Goal: Task Accomplishment & Management: Manage account settings

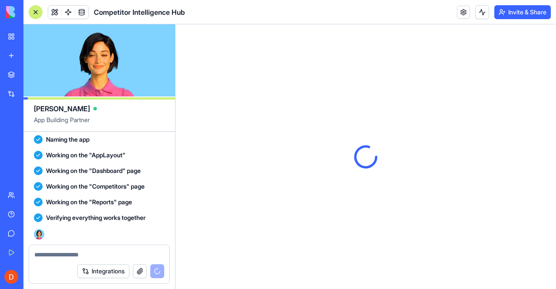
scroll to position [394, 0]
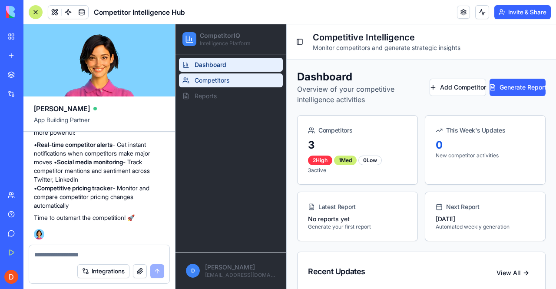
click at [209, 83] on span "Competitors" at bounding box center [212, 80] width 35 height 9
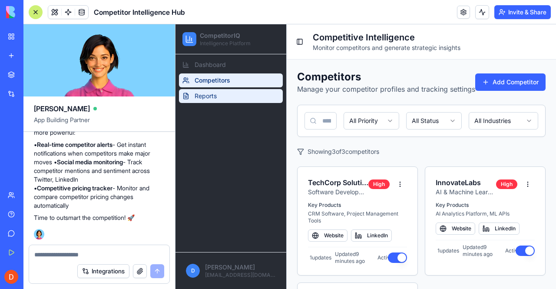
click at [235, 94] on link "Reports" at bounding box center [231, 96] width 104 height 14
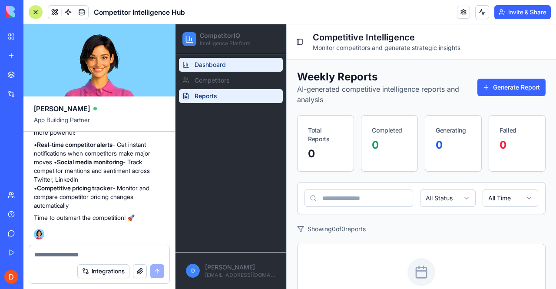
click at [238, 65] on link "Dashboard" at bounding box center [231, 65] width 104 height 14
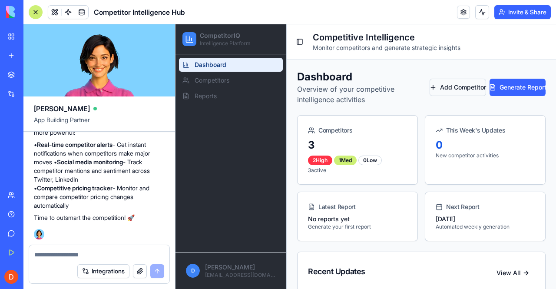
click at [451, 88] on button "Add Competitor" at bounding box center [458, 87] width 56 height 17
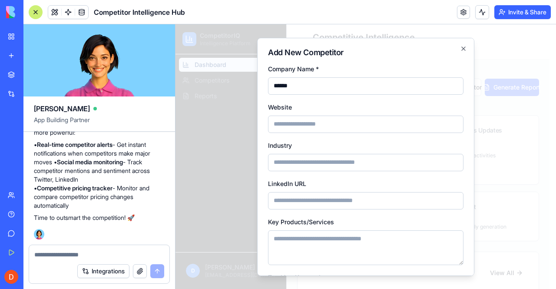
type input "******"
click at [354, 126] on input "Website" at bounding box center [366, 123] width 196 height 17
paste input "**********"
type input "**********"
click at [298, 164] on input "Industry" at bounding box center [366, 161] width 196 height 17
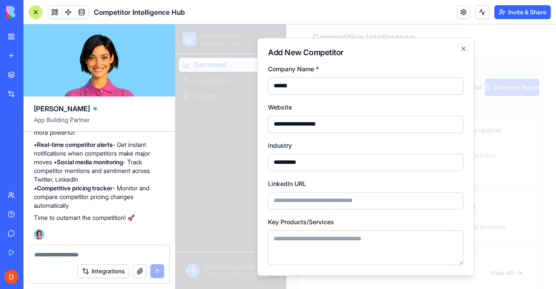
type input "**********"
click at [287, 197] on input "LinkedIn URL" at bounding box center [366, 200] width 196 height 17
paste input "**********"
type input "**********"
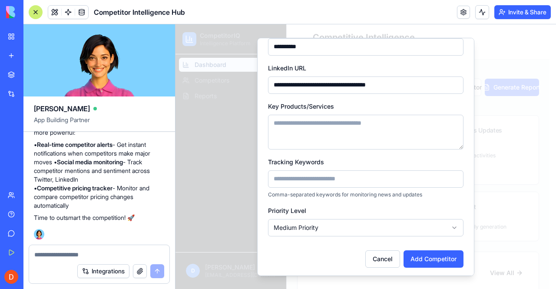
scroll to position [117, 0]
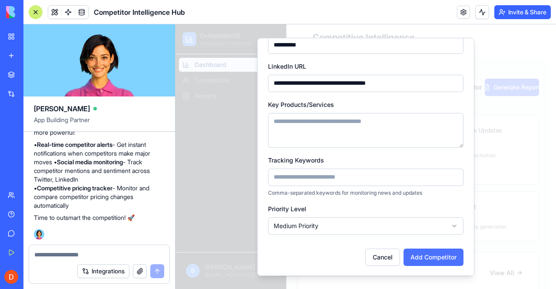
click at [451, 253] on button "Add Competitor" at bounding box center [434, 256] width 60 height 17
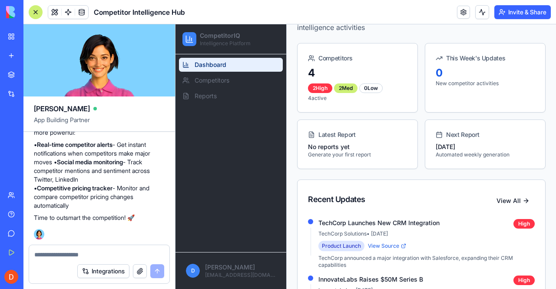
scroll to position [0, 0]
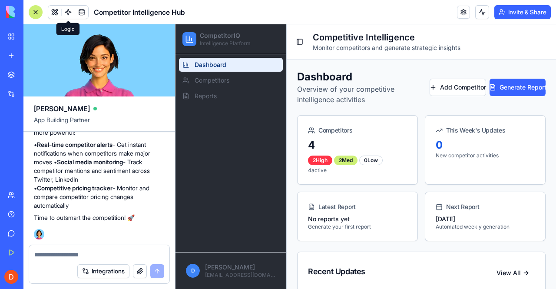
click at [66, 11] on span at bounding box center [68, 12] width 24 height 24
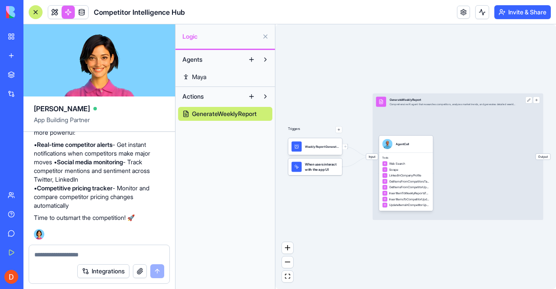
drag, startPoint x: 426, startPoint y: 70, endPoint x: 391, endPoint y: 77, distance: 35.5
click at [391, 77] on div "Triggers Weekly Report GenerationTrigger When users interact with the app UI In…" at bounding box center [415, 156] width 281 height 265
drag, startPoint x: 418, startPoint y: 124, endPoint x: 371, endPoint y: 141, distance: 49.6
click at [416, 105] on div "Input GenerateWeeklyReport Comprehensive AI agent that researches competitors, …" at bounding box center [458, 156] width 171 height 127
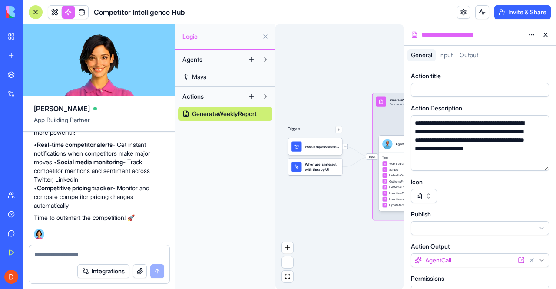
click at [547, 33] on button at bounding box center [546, 35] width 14 height 14
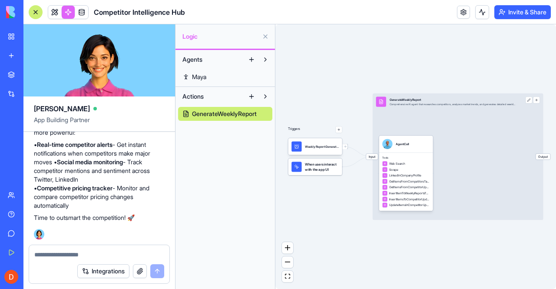
click at [265, 38] on button at bounding box center [266, 37] width 14 height 14
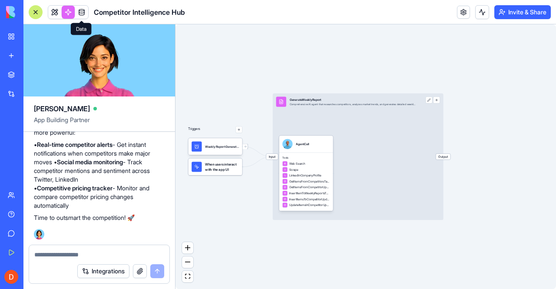
click at [83, 13] on span at bounding box center [82, 12] width 24 height 24
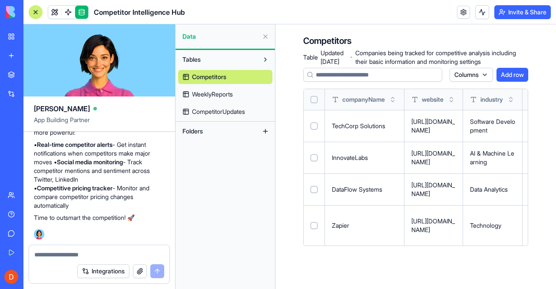
click at [315, 129] on button "Select row" at bounding box center [314, 126] width 7 height 7
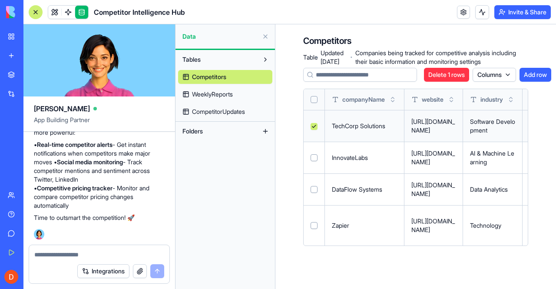
click at [457, 73] on button "Delete 1 rows" at bounding box center [446, 75] width 45 height 14
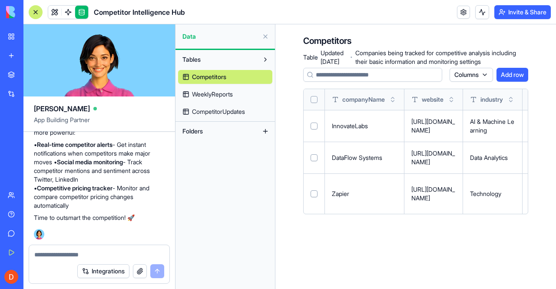
click at [311, 129] on button "Select row" at bounding box center [314, 126] width 7 height 7
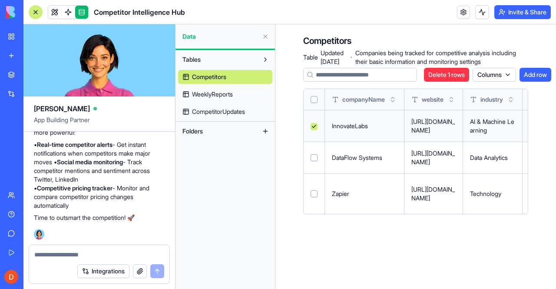
click at [461, 75] on button "Delete 1 rows" at bounding box center [446, 75] width 45 height 14
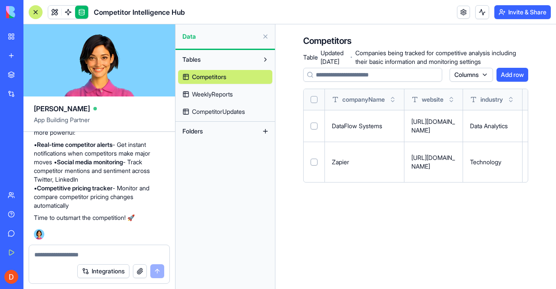
click at [313, 129] on button "Select row" at bounding box center [314, 126] width 7 height 7
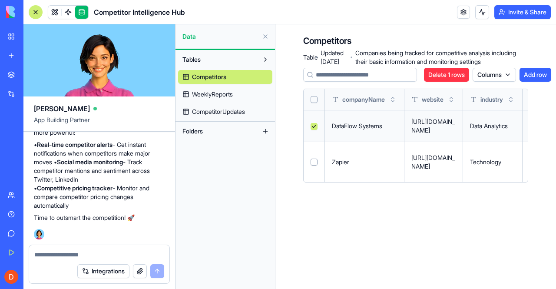
click at [455, 74] on button "Delete 1 rows" at bounding box center [446, 75] width 45 height 14
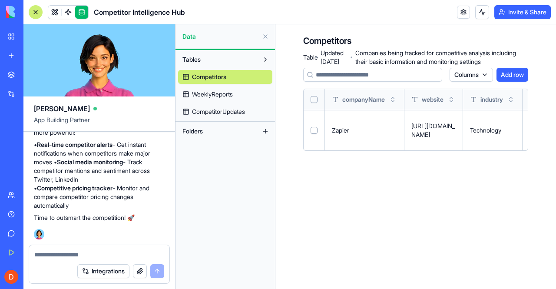
click at [508, 77] on button "Add row" at bounding box center [513, 75] width 32 height 14
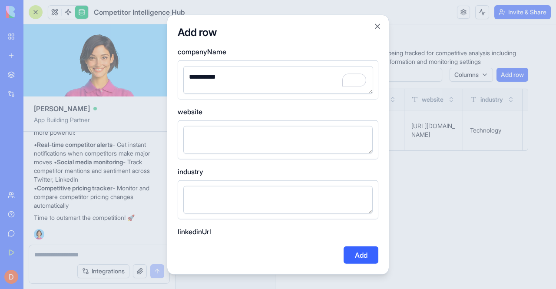
type textarea "*********"
click at [211, 137] on textarea at bounding box center [277, 140] width 189 height 28
paste textarea "**********"
type textarea "**********"
click at [243, 193] on textarea at bounding box center [277, 200] width 189 height 28
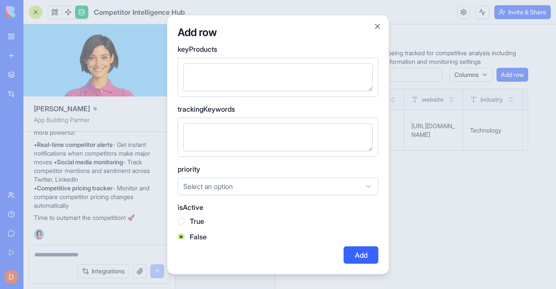
type textarea "**********"
click at [318, 186] on body "BETA My Workspace New app Marketplace Integrations Recent Untitled App AI Logo …" at bounding box center [278, 144] width 556 height 289
click at [276, 219] on div "True" at bounding box center [278, 221] width 201 height 10
click at [182, 220] on button "True" at bounding box center [181, 220] width 7 height 7
click at [360, 258] on button "Add" at bounding box center [361, 254] width 35 height 17
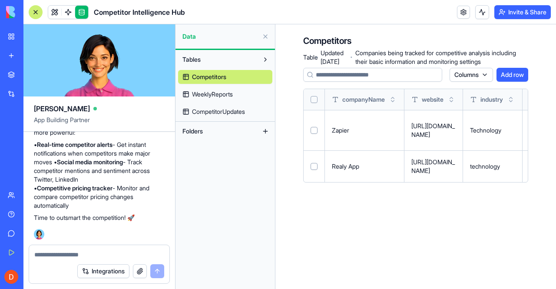
click at [212, 99] on link "WeeklyReports" at bounding box center [225, 94] width 94 height 14
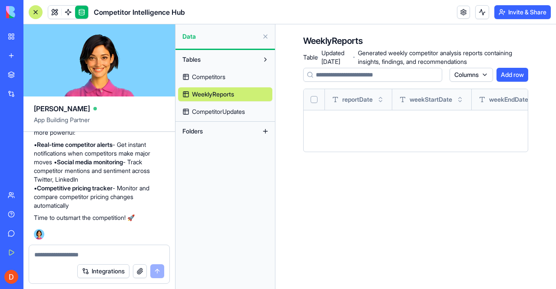
click at [212, 111] on span "CompetitorUpdates" at bounding box center [218, 111] width 53 height 9
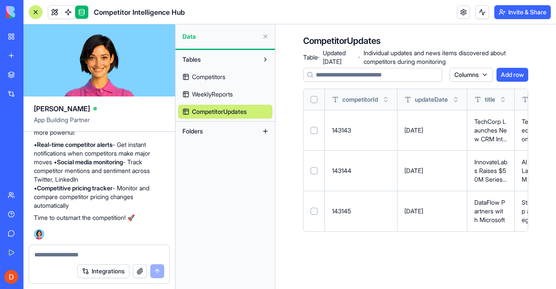
click at [213, 80] on span "Competitors" at bounding box center [208, 77] width 33 height 9
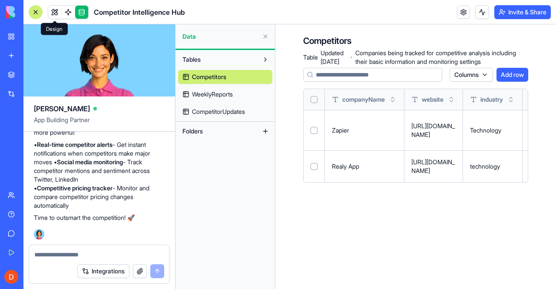
click at [53, 13] on link at bounding box center [54, 12] width 13 height 13
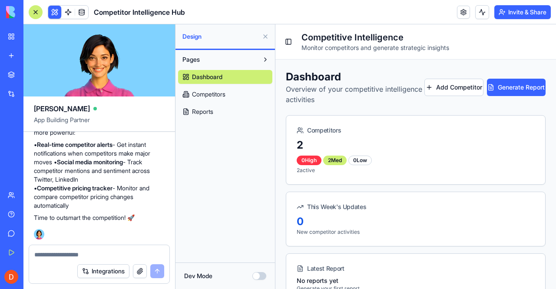
click at [526, 13] on button "Invite & Share" at bounding box center [522, 12] width 56 height 14
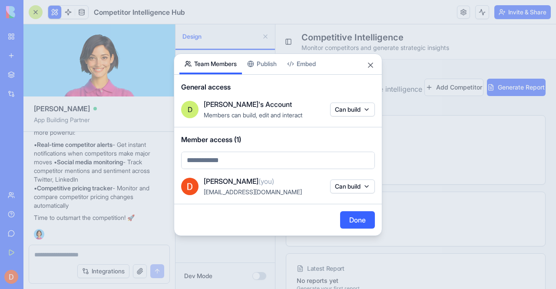
click at [258, 65] on div "Share App Team Members Publish Embed General access D [PERSON_NAME]'s Account M…" at bounding box center [278, 144] width 209 height 182
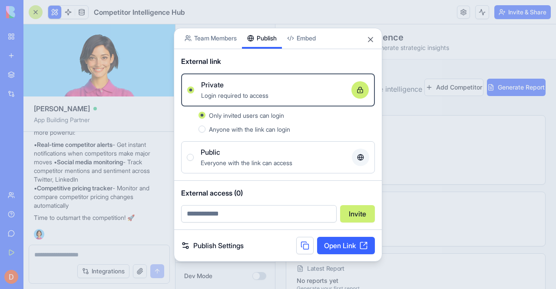
click at [202, 131] on button "Anyone with the link can login" at bounding box center [202, 129] width 7 height 7
click at [331, 246] on link "Open Link" at bounding box center [346, 245] width 58 height 17
click at [369, 42] on button "Close" at bounding box center [370, 39] width 9 height 9
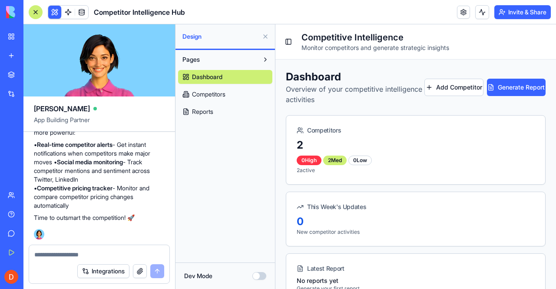
click at [100, 272] on button "Integrations" at bounding box center [103, 271] width 52 height 14
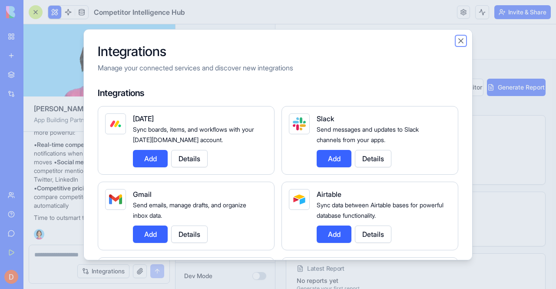
click at [459, 41] on button "Close" at bounding box center [461, 40] width 9 height 9
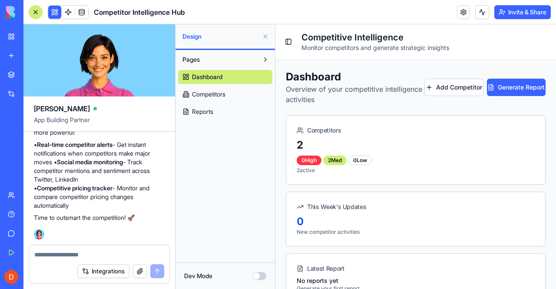
click at [54, 252] on textarea at bounding box center [99, 254] width 130 height 9
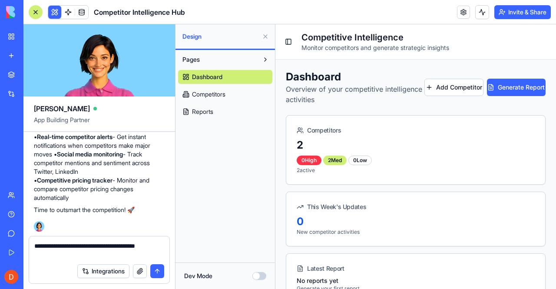
type textarea "**********"
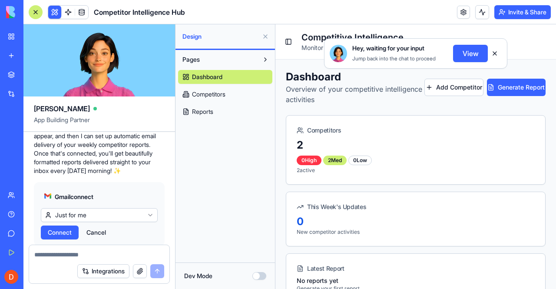
scroll to position [663, 0]
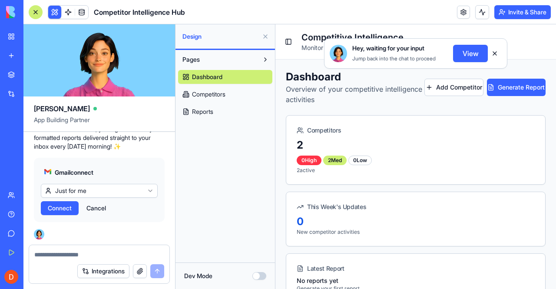
click at [66, 209] on span "Connect" at bounding box center [60, 208] width 24 height 9
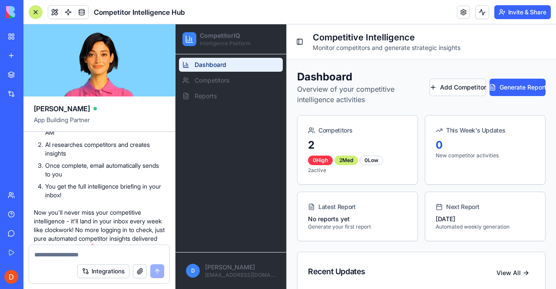
scroll to position [1106, 0]
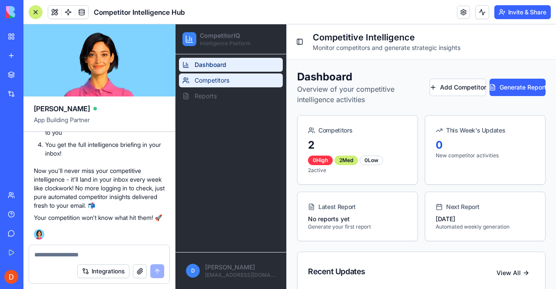
click at [231, 83] on link "Competitors" at bounding box center [231, 80] width 104 height 14
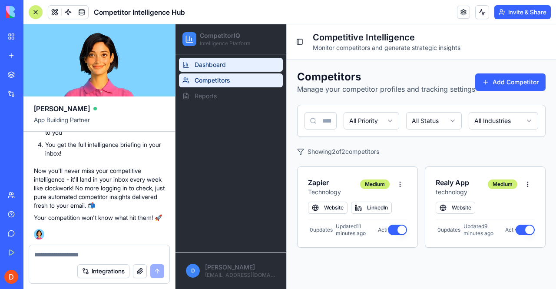
click at [227, 68] on link "Dashboard" at bounding box center [231, 65] width 104 height 14
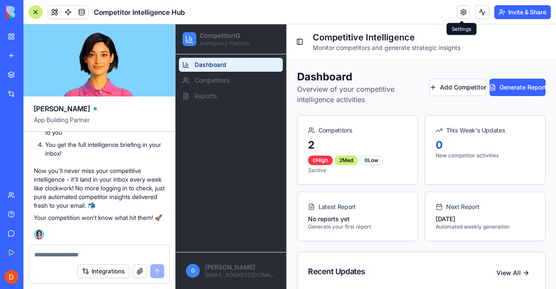
click at [461, 11] on link at bounding box center [463, 12] width 13 height 13
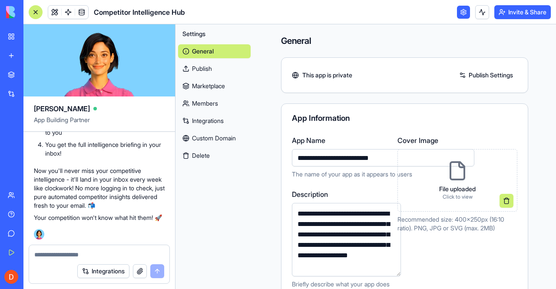
click at [209, 72] on link "Publish" at bounding box center [214, 69] width 73 height 14
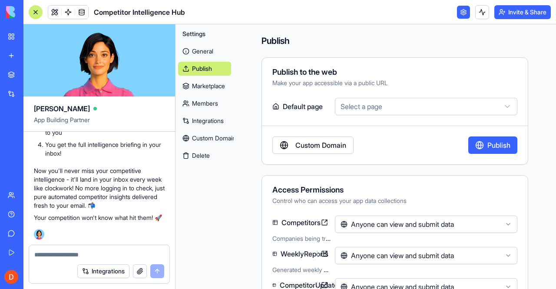
click at [212, 90] on link "Marketplace" at bounding box center [204, 86] width 53 height 14
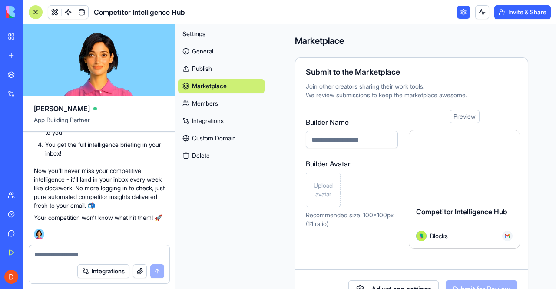
click at [214, 103] on link "Members" at bounding box center [221, 103] width 86 height 14
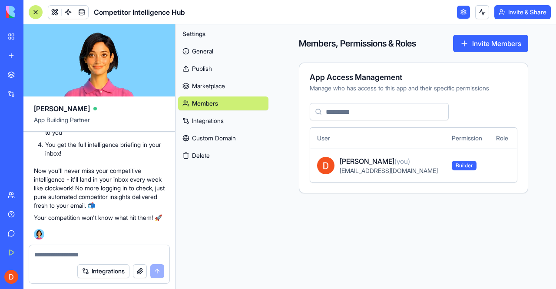
click at [218, 123] on link "Integrations" at bounding box center [223, 121] width 90 height 14
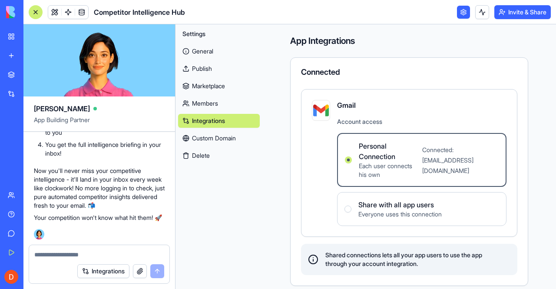
click at [223, 140] on link "Custom Domain" at bounding box center [219, 138] width 82 height 14
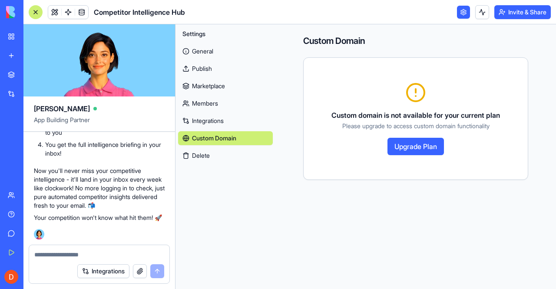
click at [218, 52] on link "General" at bounding box center [225, 51] width 95 height 14
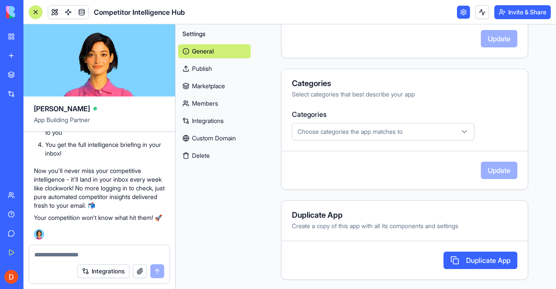
scroll to position [1106, 0]
click at [126, 253] on textarea at bounding box center [99, 254] width 130 height 9
type textarea "**********"
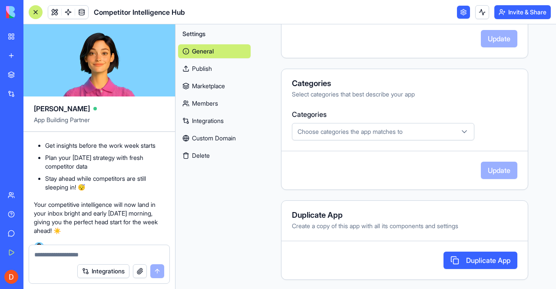
scroll to position [1483, 0]
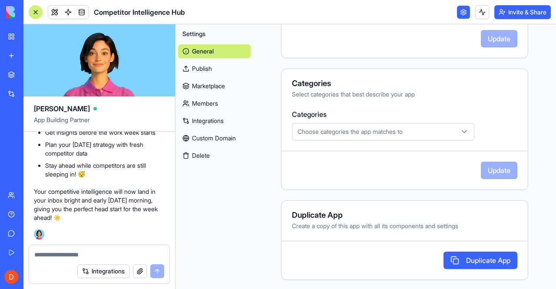
click at [511, 12] on button "Invite & Share" at bounding box center [522, 12] width 56 height 14
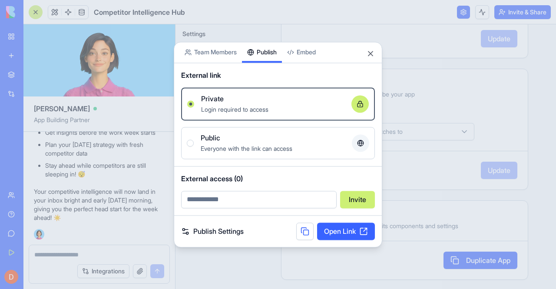
click at [270, 66] on div "Share App Team Members Publish Embed External link Private Login required to ac…" at bounding box center [278, 145] width 209 height 206
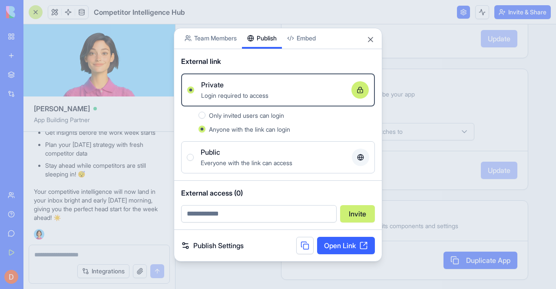
click at [303, 246] on button at bounding box center [304, 245] width 17 height 17
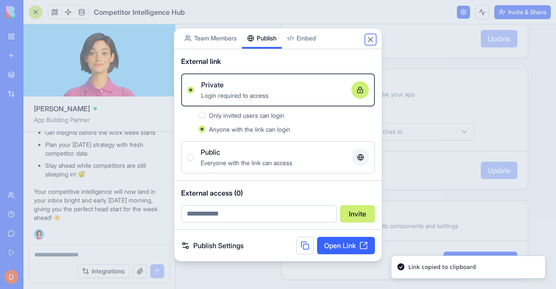
click at [369, 42] on button "Close" at bounding box center [370, 39] width 9 height 9
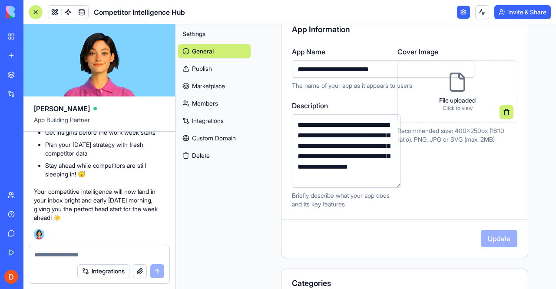
scroll to position [0, 0]
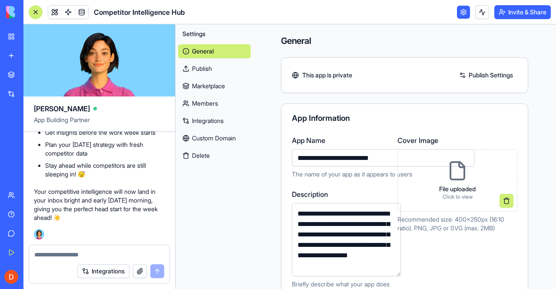
click at [511, 13] on button "Invite & Share" at bounding box center [522, 12] width 56 height 14
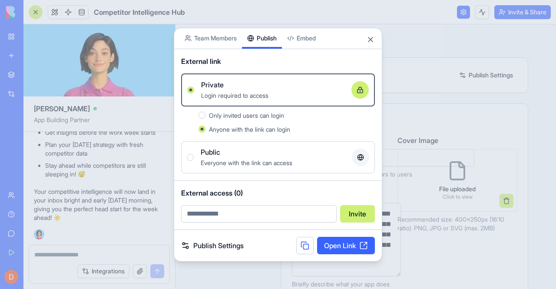
click at [189, 156] on button "Public Everyone with the link can access" at bounding box center [190, 157] width 7 height 7
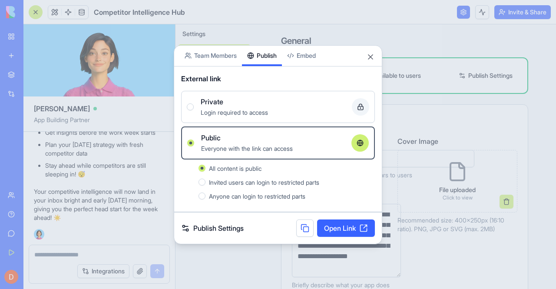
click at [303, 228] on button at bounding box center [304, 227] width 17 height 17
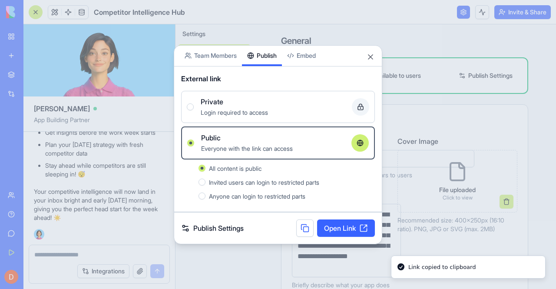
click at [205, 106] on span "Private" at bounding box center [212, 101] width 23 height 10
click at [194, 106] on button "Private Login required to access" at bounding box center [190, 106] width 7 height 7
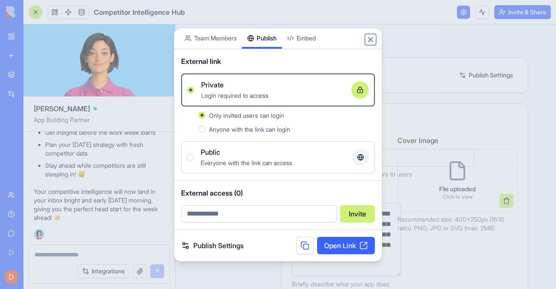
click at [368, 41] on button "Close" at bounding box center [370, 39] width 9 height 9
